Goal: Transaction & Acquisition: Purchase product/service

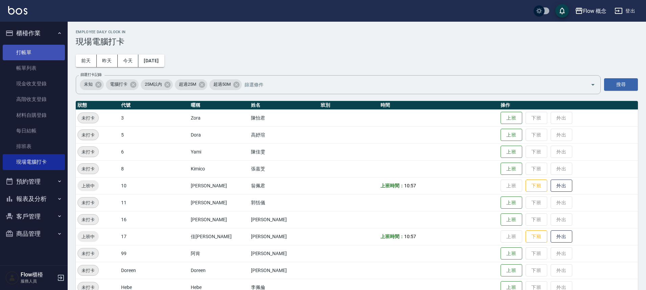
click at [36, 55] on link "打帳單" at bounding box center [34, 53] width 62 height 16
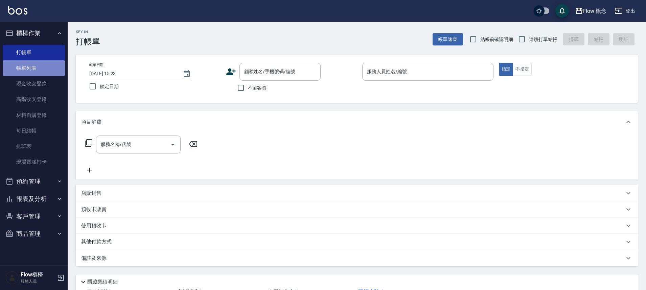
click at [38, 67] on link "帳單列表" at bounding box center [34, 68] width 62 height 16
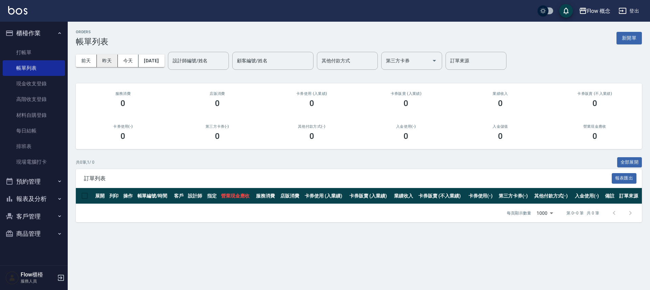
click at [105, 58] on button "昨天" at bounding box center [107, 60] width 21 height 13
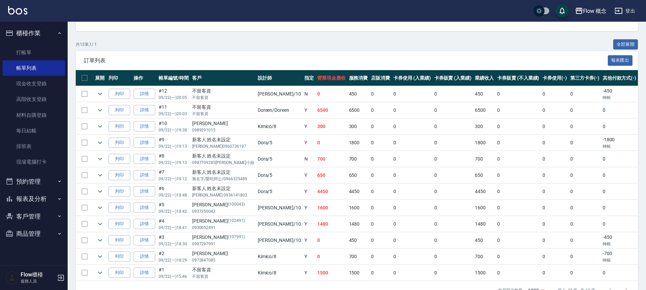
scroll to position [140, 0]
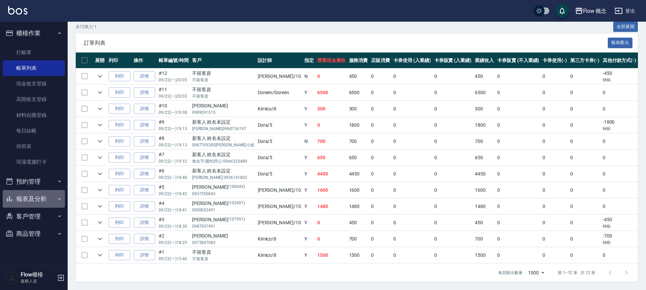
drag, startPoint x: 36, startPoint y: 203, endPoint x: 37, endPoint y: 208, distance: 5.6
click at [36, 203] on button "報表及分析" at bounding box center [34, 199] width 62 height 18
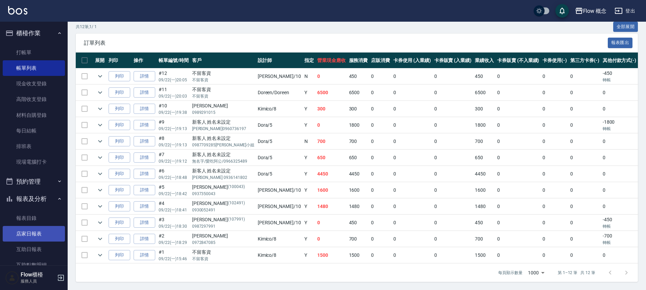
click at [35, 234] on link "店家日報表" at bounding box center [34, 234] width 62 height 16
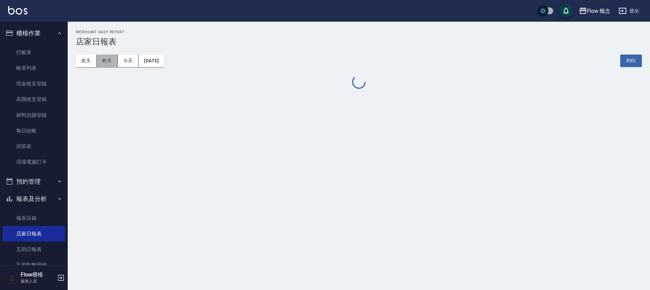
click at [105, 63] on button "昨天" at bounding box center [107, 60] width 21 height 13
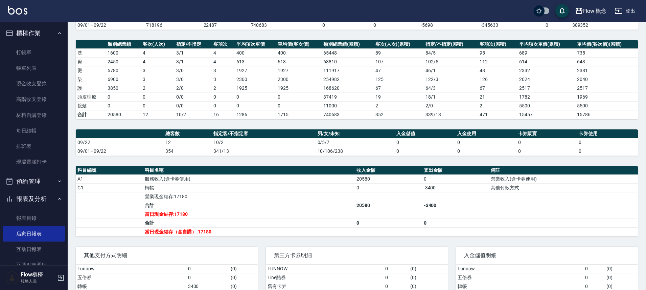
scroll to position [131, 0]
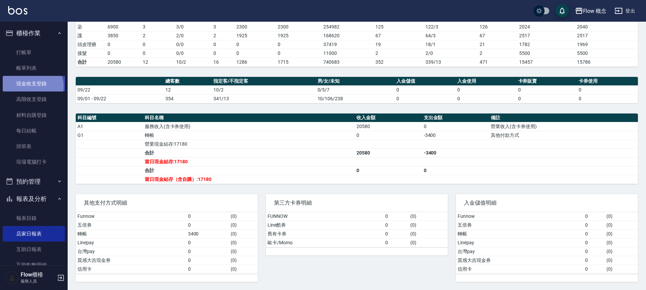
click at [29, 87] on link "現金收支登錄" at bounding box center [34, 84] width 62 height 16
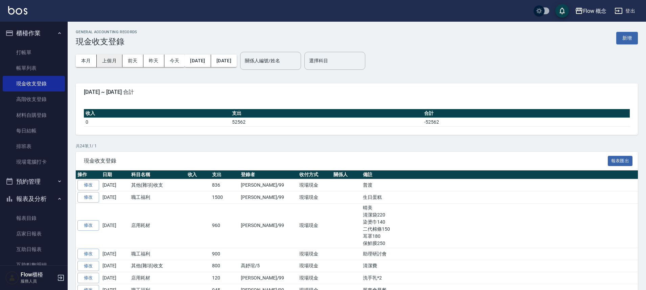
click at [106, 62] on button "上個月" at bounding box center [110, 60] width 26 height 13
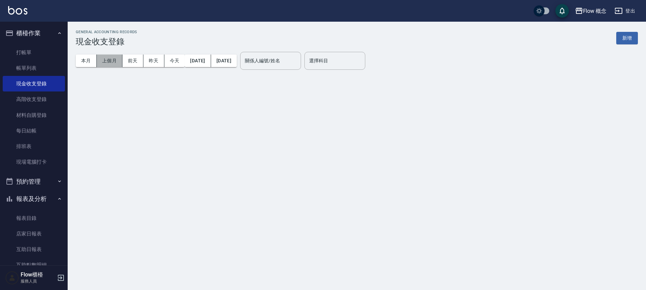
click at [106, 62] on button "上個月" at bounding box center [110, 60] width 26 height 13
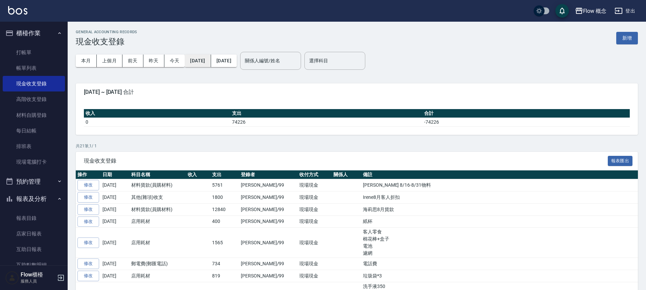
click at [206, 61] on button "[DATE]" at bounding box center [198, 60] width 26 height 13
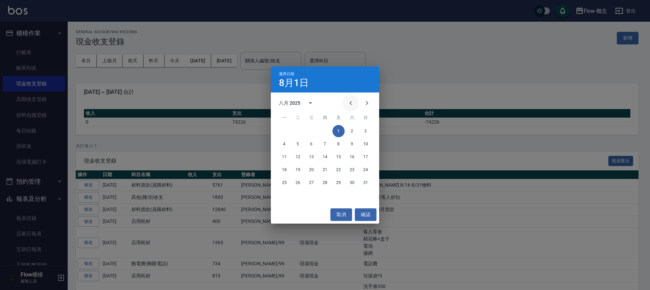
click at [348, 99] on icon "Previous month" at bounding box center [351, 103] width 8 height 8
click at [350, 102] on icon "Previous month" at bounding box center [351, 103] width 8 height 8
click at [364, 103] on icon "Next month" at bounding box center [367, 103] width 8 height 8
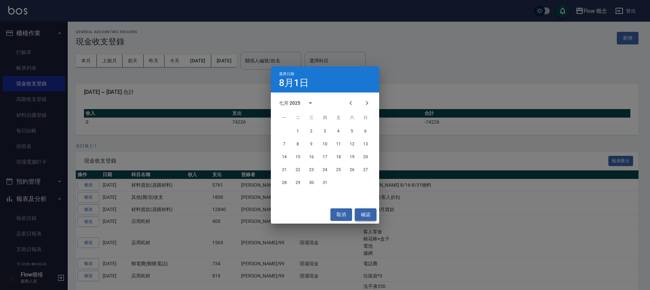
click at [368, 219] on button "確認" at bounding box center [366, 214] width 22 height 13
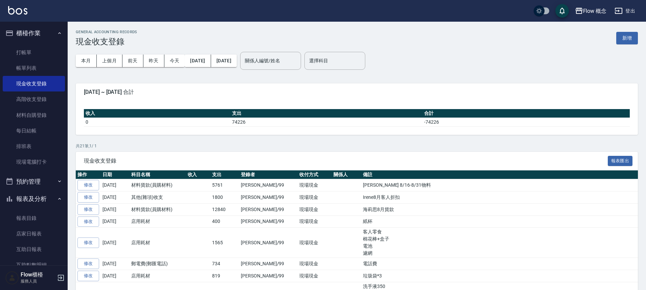
scroll to position [124, 0]
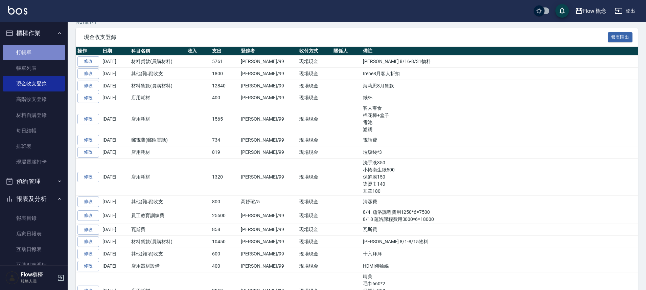
click at [36, 57] on link "打帳單" at bounding box center [34, 53] width 62 height 16
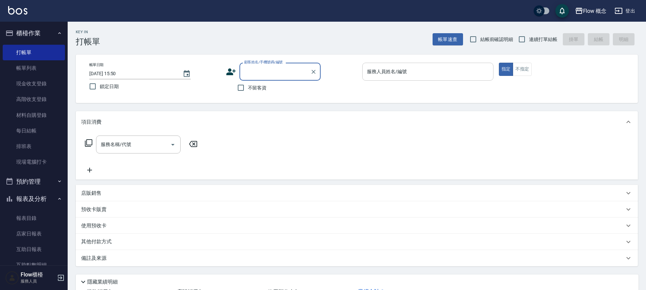
click at [388, 73] on input "服務人員姓名/編號" at bounding box center [428, 72] width 125 height 12
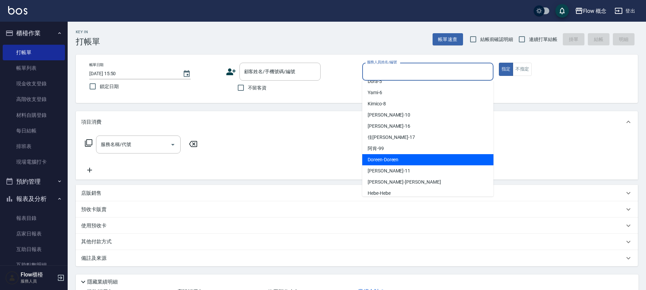
scroll to position [24, 0]
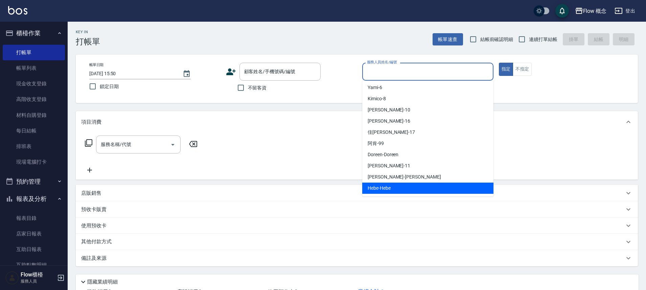
click at [395, 186] on div "Hebe -Hebe" at bounding box center [427, 187] width 131 height 11
type input "Hebe-Hebe"
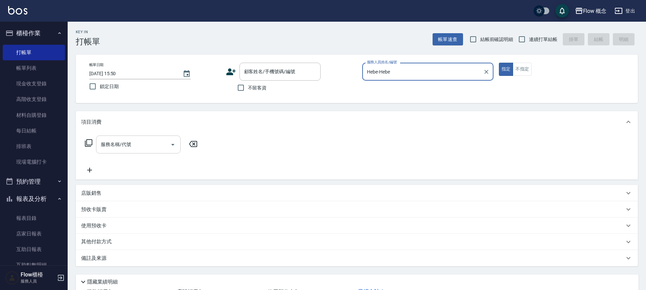
click at [120, 142] on input "服務名稱/代號" at bounding box center [133, 144] width 68 height 12
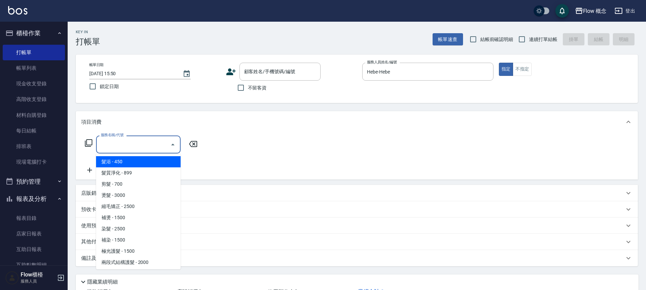
type input "ˇ"
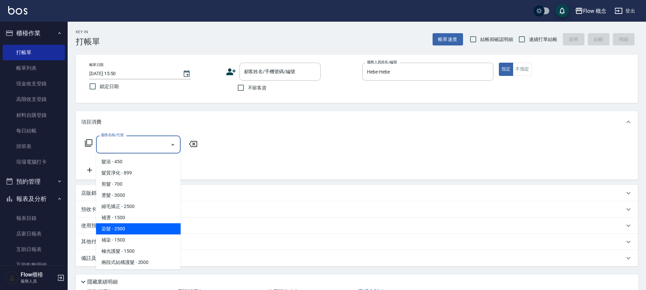
click at [120, 227] on span "染髮 - 2500" at bounding box center [138, 228] width 85 height 11
type input "染髮(401)"
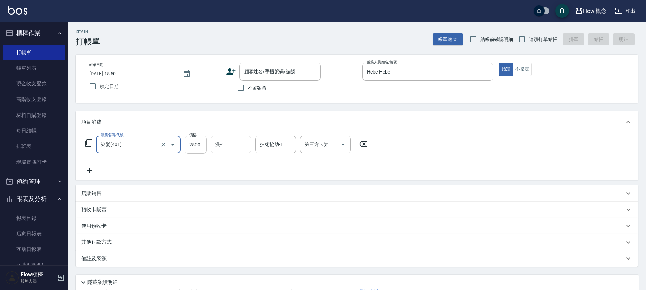
click at [194, 145] on input "2500" at bounding box center [196, 144] width 22 height 18
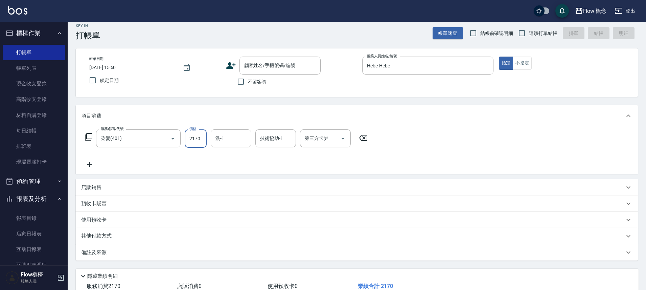
scroll to position [0, 0]
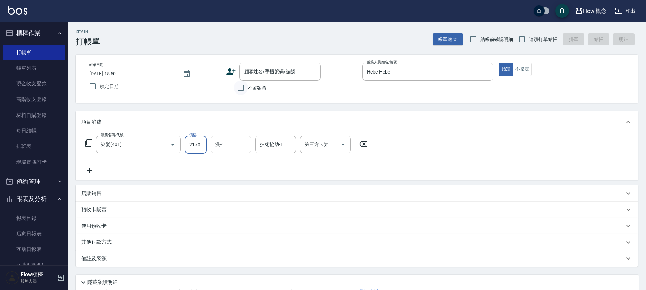
type input "2170"
click at [241, 88] on input "不留客資" at bounding box center [241, 88] width 14 height 14
checkbox input "true"
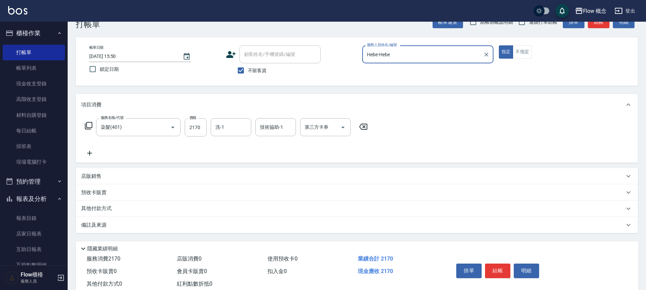
scroll to position [37, 0]
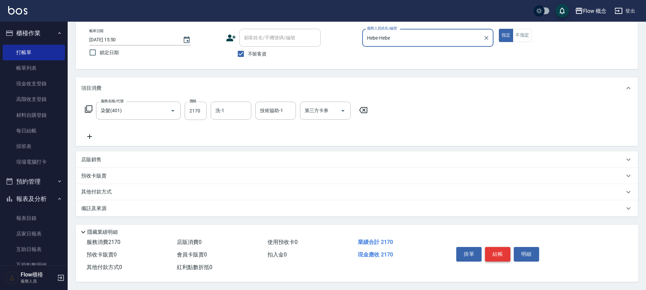
click at [505, 247] on button "結帳" at bounding box center [497, 254] width 25 height 14
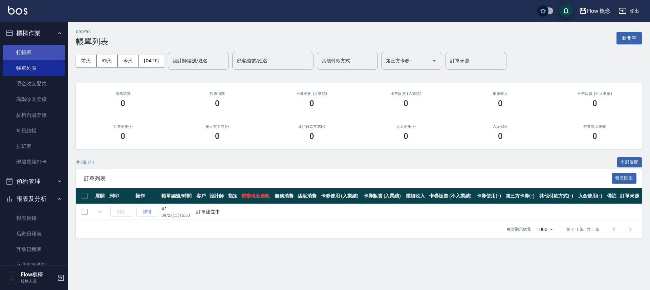
click at [29, 49] on link "打帳單" at bounding box center [34, 53] width 62 height 16
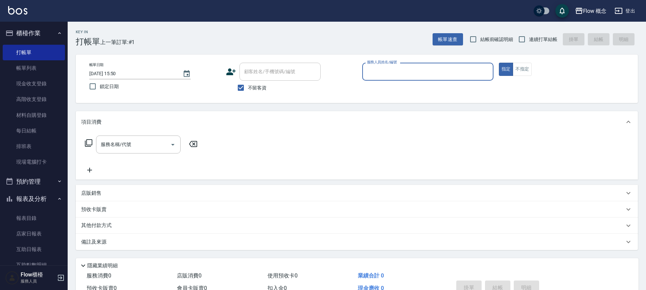
click at [387, 74] on input "服務人員姓名/編號" at bounding box center [428, 72] width 125 height 12
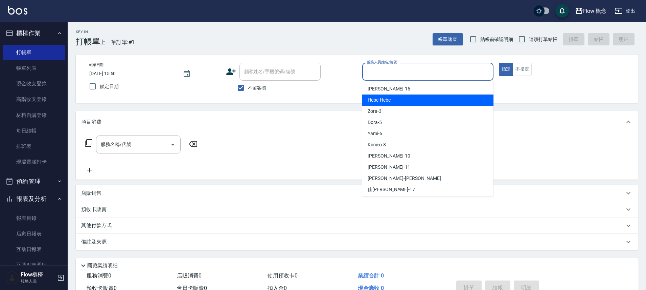
click at [392, 102] on div "Hebe -Hebe" at bounding box center [427, 99] width 131 height 11
type input "Hebe-Hebe"
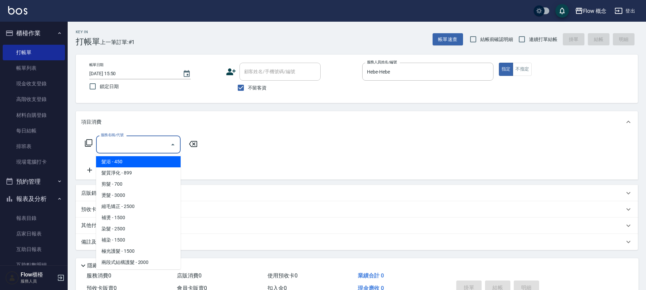
click at [140, 149] on input "服務名稱/代號" at bounding box center [133, 144] width 68 height 12
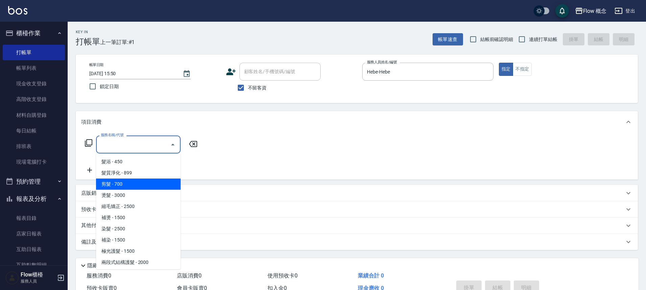
click at [120, 179] on span "剪髮 - 700" at bounding box center [138, 183] width 85 height 11
type input "剪髮(201)"
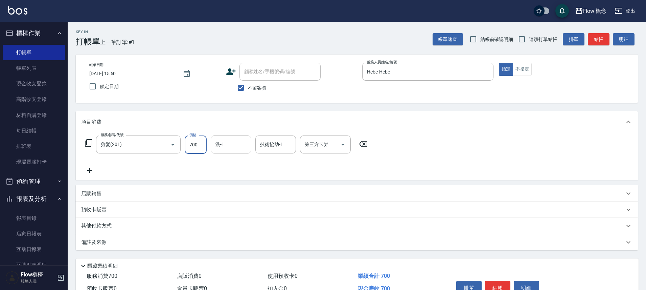
click at [195, 145] on input "700" at bounding box center [196, 144] width 22 height 18
type input "800"
click at [496, 282] on button "結帳" at bounding box center [497, 288] width 25 height 14
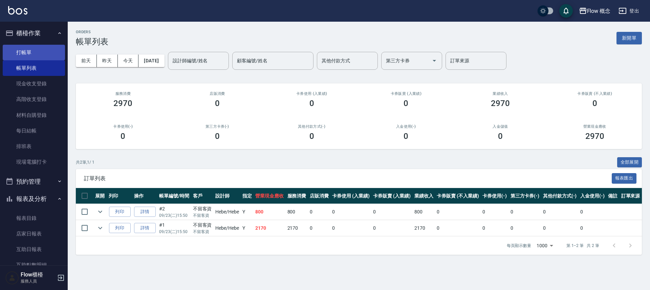
click at [14, 49] on link "打帳單" at bounding box center [34, 53] width 62 height 16
